Goal: Information Seeking & Learning: Check status

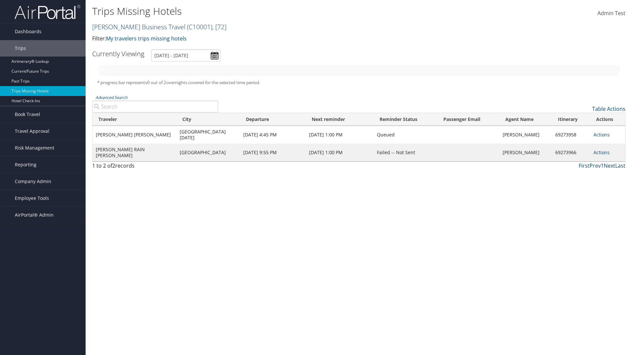
click at [136, 27] on link "[PERSON_NAME] Business Travel ( C10001 ) , [ 72 ]" at bounding box center [159, 26] width 134 height 9
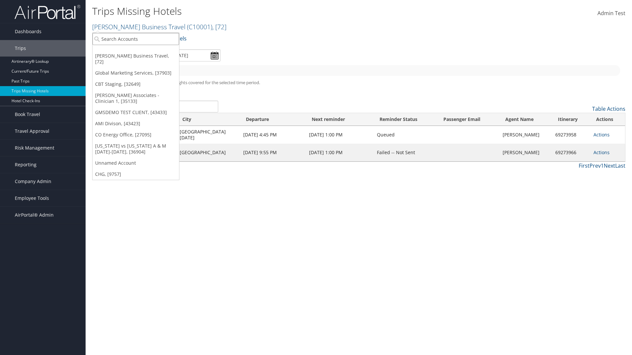
click at [136, 39] on input "search" at bounding box center [135, 39] width 87 height 12
type input "[PERSON_NAME] Business Travel"
click at [145, 57] on div "Account" at bounding box center [145, 57] width 112 height 6
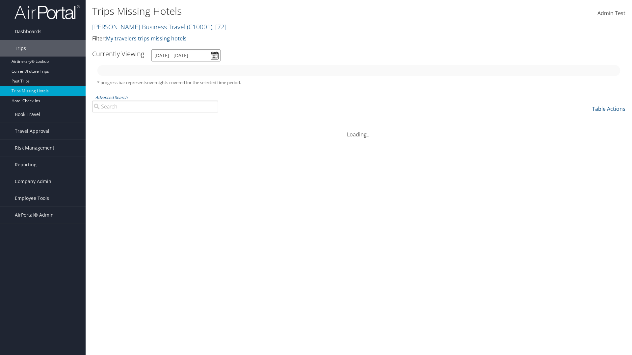
click at [186, 55] on input "[DATE] - [DATE]" at bounding box center [185, 55] width 69 height 12
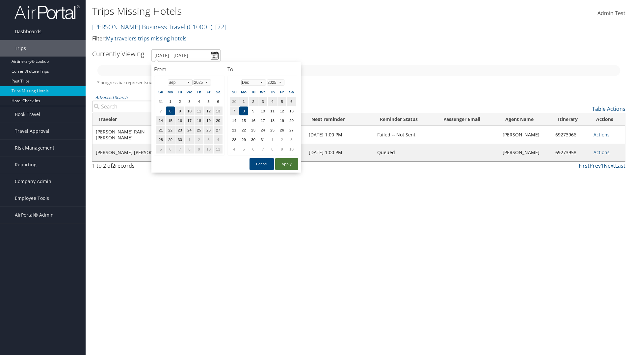
click at [287, 164] on button "Apply" at bounding box center [286, 164] width 23 height 12
type input "[DATE] - [DATE]"
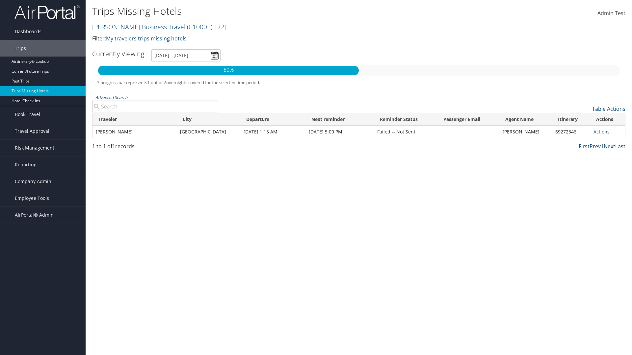
click at [111, 97] on link "Advanced Search" at bounding box center [111, 98] width 32 height 6
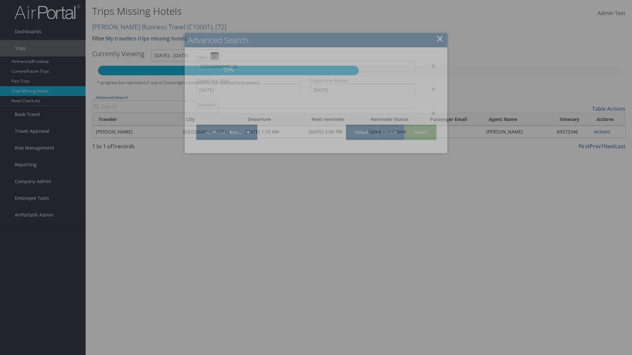
type input "[GEOGRAPHIC_DATA]"
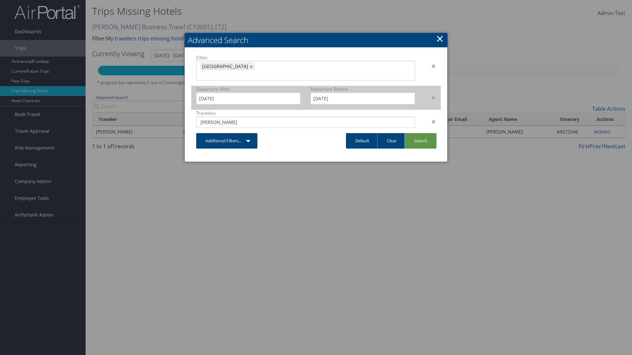
type input "[PERSON_NAME]"
click at [248, 92] on input "[DATE]" at bounding box center [248, 98] width 104 height 12
type input "[PERSON_NAME]"
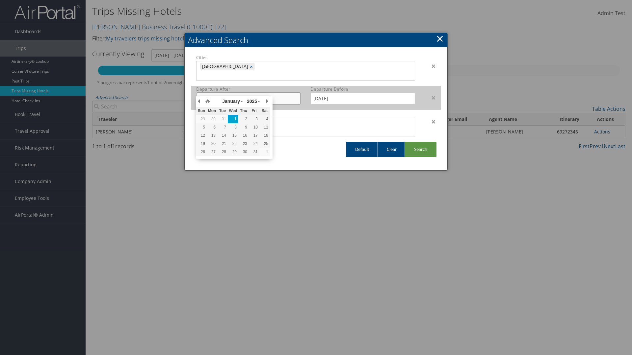
type input "[DATE]"
click at [363, 92] on input "[DATE]" at bounding box center [362, 98] width 104 height 12
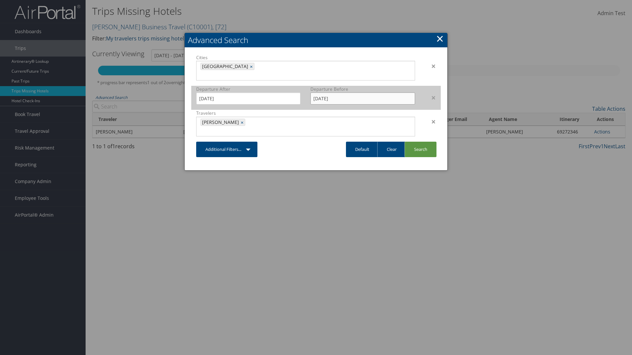
type input "[DATE]"
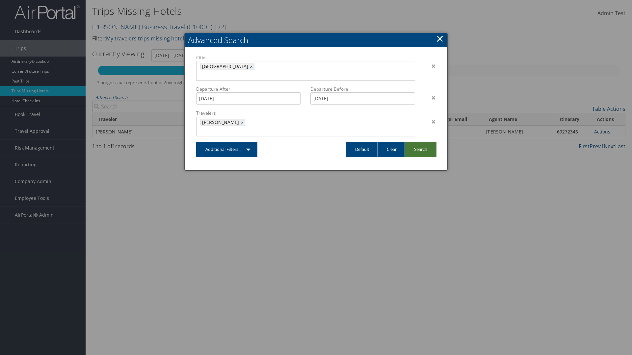
click at [420, 142] on link "Search" at bounding box center [420, 149] width 32 height 15
type input "[DATE] - [DATE]"
